Goal: Transaction & Acquisition: Obtain resource

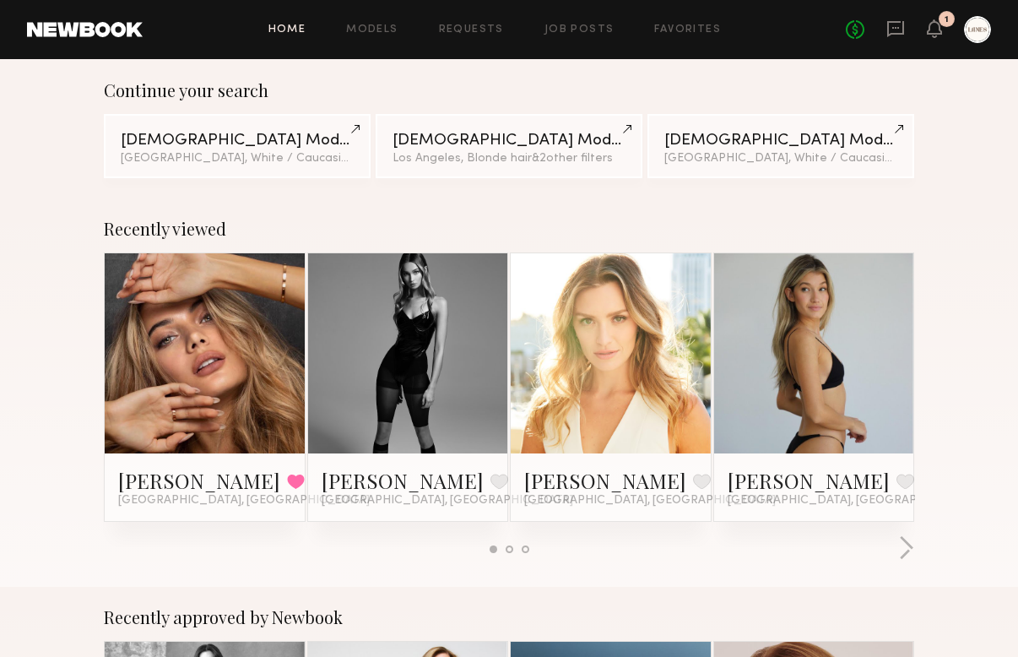
scroll to position [139, 0]
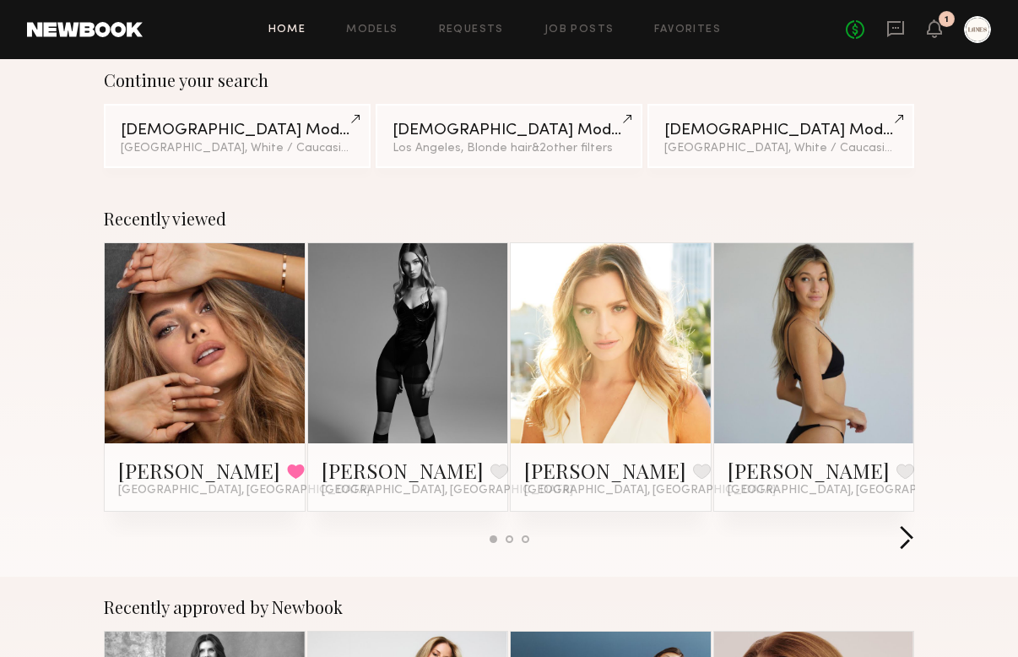
click at [905, 539] on button "button" at bounding box center [906, 539] width 16 height 28
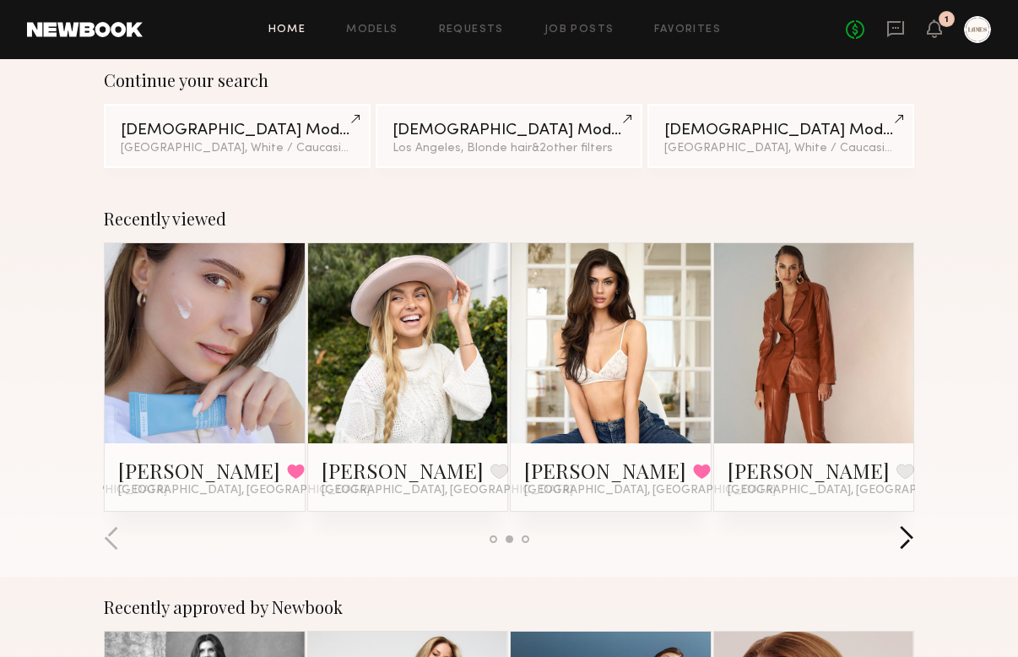
click at [905, 539] on button "button" at bounding box center [906, 539] width 16 height 28
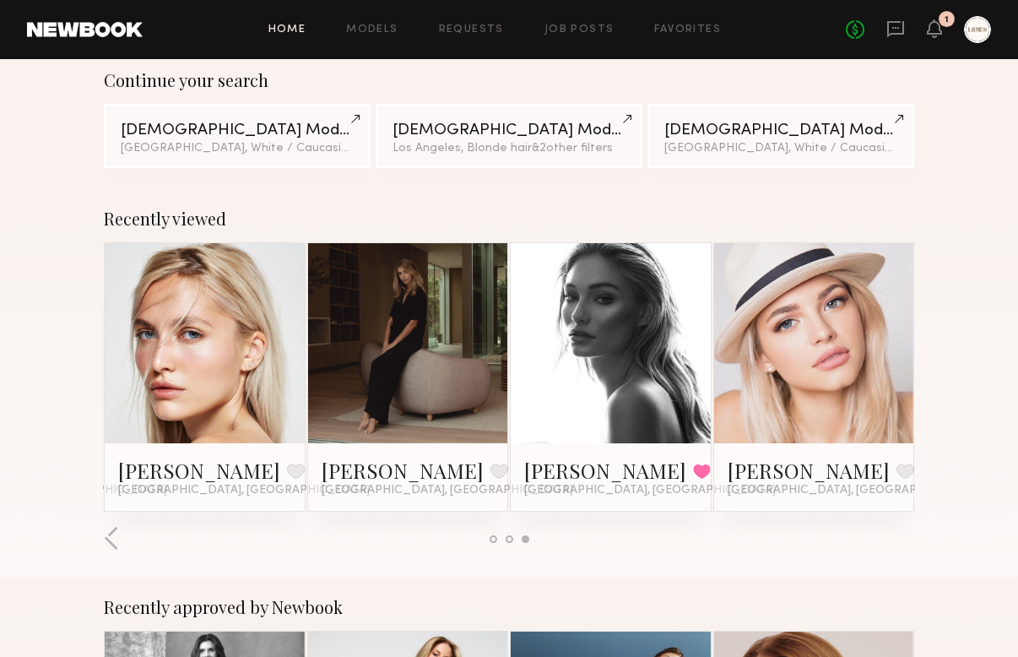
click at [905, 539] on div at bounding box center [509, 539] width 810 height 28
click at [589, 319] on link at bounding box center [611, 343] width 92 height 200
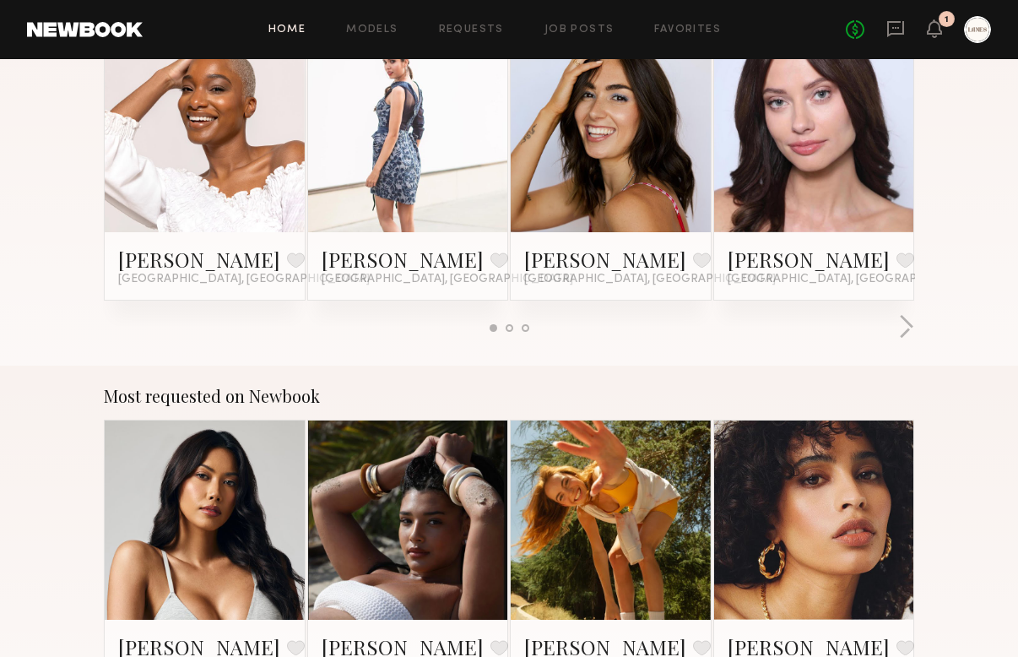
scroll to position [1312, 0]
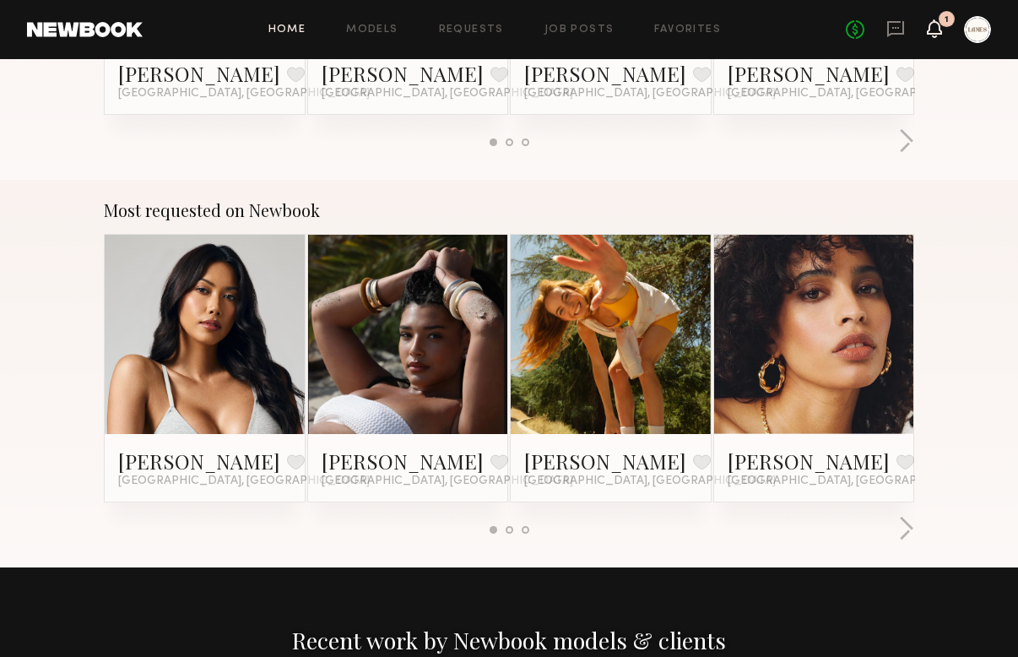
click at [933, 35] on icon at bounding box center [934, 36] width 5 height 3
